Goal: Task Accomplishment & Management: Manage account settings

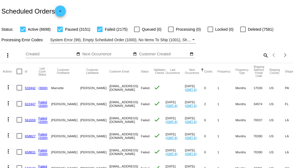
click at [262, 59] on mat-icon "search" at bounding box center [265, 55] width 7 height 9
click at [260, 56] on input "Search" at bounding box center [231, 54] width 73 height 4
paste input "[EMAIL_ADDRESS][DOMAIN_NAME]"
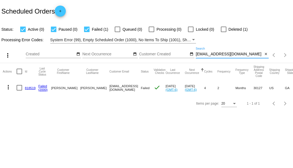
type input "[EMAIL_ADDRESS][DOMAIN_NAME]"
click at [25, 88] on link "818519" at bounding box center [30, 88] width 11 height 4
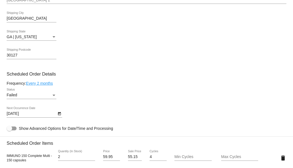
scroll to position [331, 0]
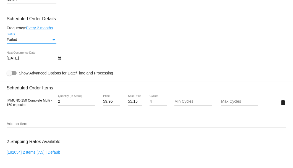
click at [54, 39] on div "Status" at bounding box center [53, 39] width 3 height 1
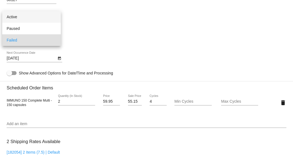
click at [39, 18] on span "Active" at bounding box center [32, 17] width 50 height 12
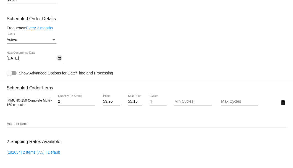
click at [57, 61] on icon "Open calendar" at bounding box center [59, 58] width 4 height 7
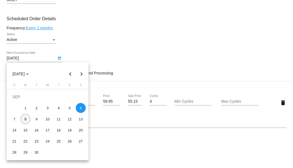
click at [25, 116] on div "8" at bounding box center [25, 119] width 10 height 10
type input "9/8/2025"
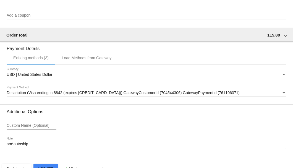
scroll to position [548, 0]
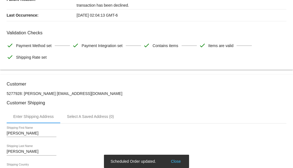
scroll to position [0, 0]
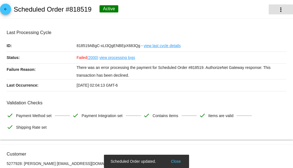
click at [278, 9] on mat-icon "more_vert" at bounding box center [280, 9] width 7 height 7
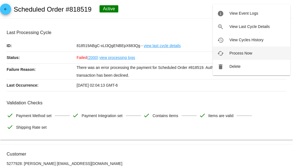
click at [235, 53] on span "Process Now" at bounding box center [240, 53] width 23 height 4
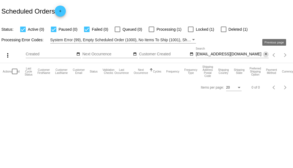
click at [266, 55] on mat-icon "close" at bounding box center [266, 54] width 4 height 4
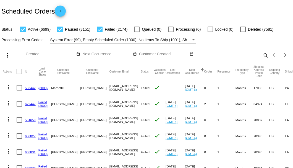
click at [263, 59] on mat-icon "search" at bounding box center [265, 55] width 7 height 9
click at [263, 56] on input "Search" at bounding box center [231, 54] width 73 height 4
paste input "[EMAIL_ADDRESS][DOMAIN_NAME]"
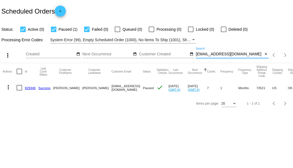
type input "[EMAIL_ADDRESS][DOMAIN_NAME]"
click at [32, 87] on link "829346" at bounding box center [30, 88] width 11 height 4
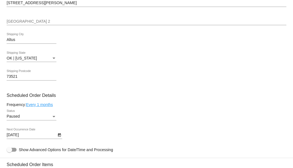
scroll to position [331, 0]
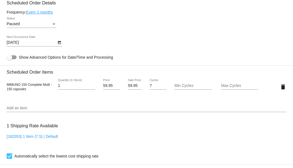
click at [52, 24] on div "Status" at bounding box center [53, 24] width 5 height 4
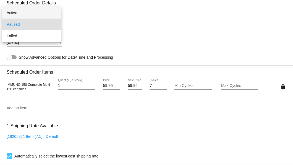
click at [46, 11] on span "Active" at bounding box center [32, 13] width 50 height 12
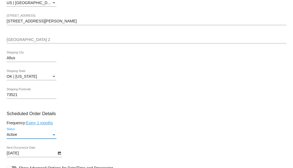
scroll to position [276, 0]
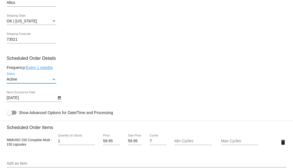
click at [54, 81] on div "Status" at bounding box center [53, 79] width 5 height 4
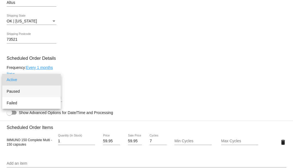
click at [32, 92] on span "Paused" at bounding box center [32, 91] width 50 height 12
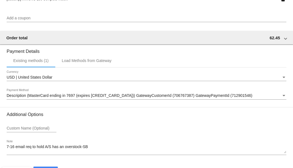
scroll to position [533, 0]
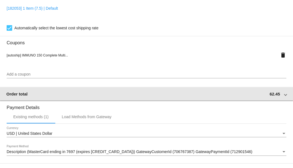
scroll to position [385, 0]
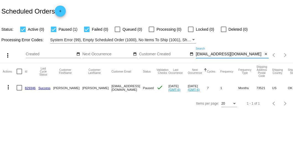
drag, startPoint x: 237, startPoint y: 54, endPoint x: 196, endPoint y: 55, distance: 40.9
click at [196, 55] on input "[EMAIL_ADDRESS][DOMAIN_NAME]" at bounding box center [228, 54] width 67 height 4
paste input "magerhart@gmail"
type input "magerhart@gmail.com"
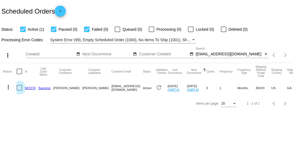
click at [19, 87] on div at bounding box center [20, 88] width 6 height 6
click at [19, 90] on input "checkbox" at bounding box center [19, 90] width 0 height 0
checkbox input "true"
click at [9, 87] on mat-icon "more_vert" at bounding box center [8, 87] width 7 height 7
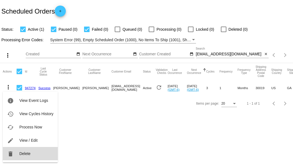
click at [28, 155] on button "delete Delete" at bounding box center [30, 153] width 55 height 13
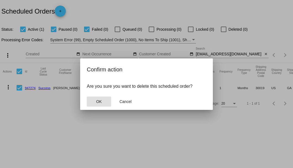
click at [100, 100] on span "OK" at bounding box center [99, 101] width 6 height 4
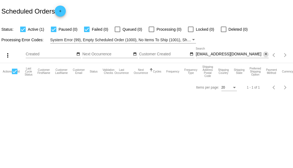
click at [265, 54] on mat-icon "close" at bounding box center [266, 54] width 4 height 4
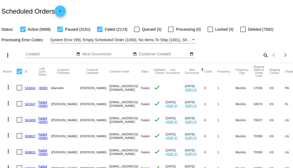
click at [263, 59] on mat-icon "search" at bounding box center [265, 55] width 7 height 9
click at [263, 56] on input "Search" at bounding box center [231, 54] width 73 height 4
paste input "[EMAIL_ADDRESS][DOMAIN_NAME]"
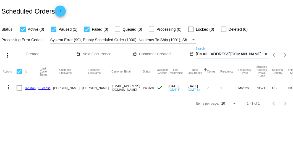
type input "[EMAIL_ADDRESS][DOMAIN_NAME]"
click at [19, 88] on div at bounding box center [20, 88] width 6 height 6
click at [19, 90] on input "checkbox" at bounding box center [19, 90] width 0 height 0
checkbox input "true"
click at [10, 88] on mat-icon "more_vert" at bounding box center [8, 87] width 7 height 7
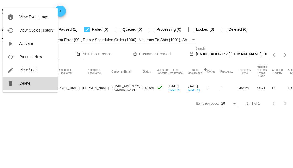
click at [28, 82] on span "Delete" at bounding box center [24, 83] width 11 height 4
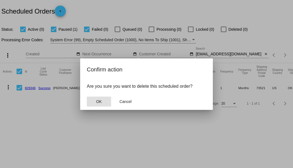
click at [97, 99] on span "OK" at bounding box center [99, 101] width 6 height 4
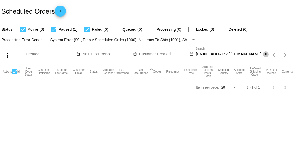
click at [266, 55] on mat-icon "close" at bounding box center [266, 54] width 4 height 4
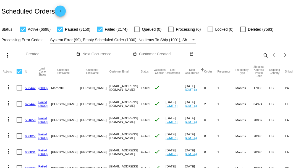
click at [262, 59] on mat-icon "search" at bounding box center [265, 55] width 7 height 9
click at [261, 56] on input "Search" at bounding box center [231, 54] width 73 height 4
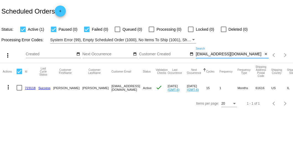
type input "sdoerr4044@yahoo.com"
click at [29, 87] on link "723118" at bounding box center [30, 88] width 11 height 4
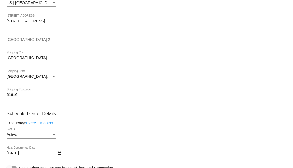
scroll to position [276, 0]
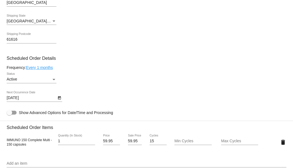
click at [57, 96] on icon "Open calendar" at bounding box center [59, 97] width 4 height 7
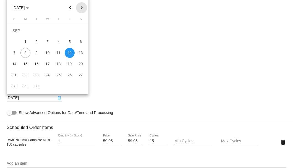
click at [80, 8] on button "Next month" at bounding box center [81, 7] width 11 height 11
click at [15, 53] on div "12" at bounding box center [14, 53] width 10 height 10
type input "10/12/2025"
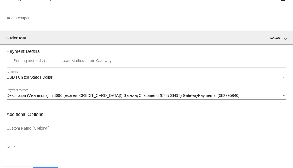
scroll to position [533, 0]
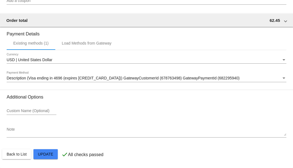
click at [52, 148] on mat-card-actions "Back to List Update" at bounding box center [146, 154] width 288 height 14
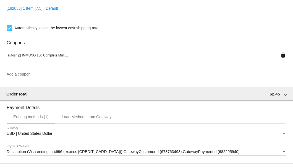
scroll to position [404, 0]
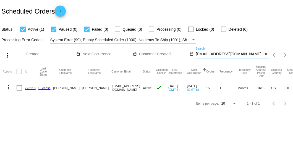
drag, startPoint x: 242, startPoint y: 52, endPoint x: 196, endPoint y: 56, distance: 45.7
click at [196, 56] on input "sdoerr4044@yahoo.com" at bounding box center [228, 54] width 67 height 4
paste input "791517"
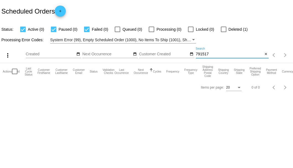
type input "791517"
click at [224, 31] on div at bounding box center [224, 30] width 6 height 6
click at [223, 32] on input "Deleted (1)" at bounding box center [223, 32] width 0 height 0
checkbox input "true"
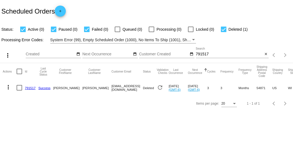
click at [111, 88] on mat-cell "sparkysputnick@gmail.com" at bounding box center [126, 88] width 31 height 16
click at [82, 88] on mat-cell "Livingston" at bounding box center [96, 88] width 29 height 16
copy mat-cell "Livingston"
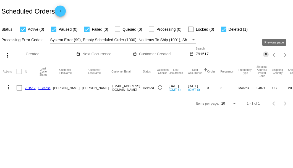
click at [266, 55] on mat-icon "close" at bounding box center [266, 54] width 4 height 4
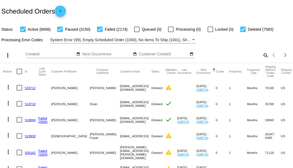
click at [262, 59] on mat-icon "search" at bounding box center [265, 55] width 7 height 9
click at [262, 56] on input "Search" at bounding box center [231, 54] width 73 height 4
paste input "paulettemcwalters@yahoo.com"
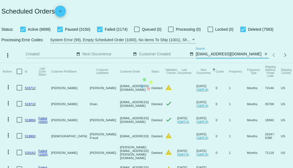
type input "paulettemcwalters@yahoo.com"
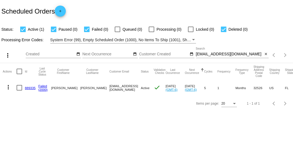
click at [28, 87] on link "889335" at bounding box center [30, 88] width 11 height 4
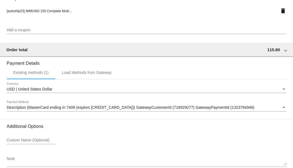
scroll to position [545, 0]
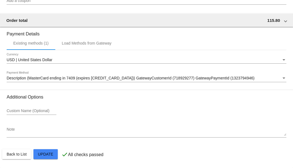
click at [37, 135] on textarea "Note" at bounding box center [146, 131] width 279 height 9
click at [45, 81] on div "Description (MasterCard ending in 7409 (expires 10/27)) GatewayCustomerId (7189…" at bounding box center [146, 76] width 279 height 11
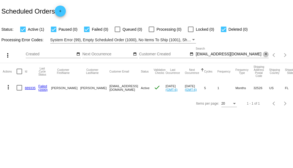
click at [265, 55] on mat-icon "close" at bounding box center [266, 54] width 4 height 4
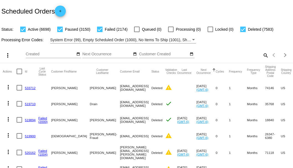
click at [241, 30] on div at bounding box center [243, 30] width 6 height 6
click at [242, 32] on input "Deleted (7583)" at bounding box center [242, 32] width 0 height 0
checkbox input "false"
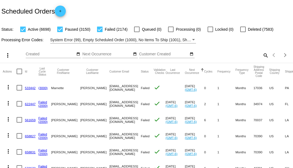
click at [262, 59] on mat-icon "search" at bounding box center [265, 55] width 7 height 9
click at [262, 56] on input "Search" at bounding box center [231, 54] width 73 height 4
